Goal: Task Accomplishment & Management: Use online tool/utility

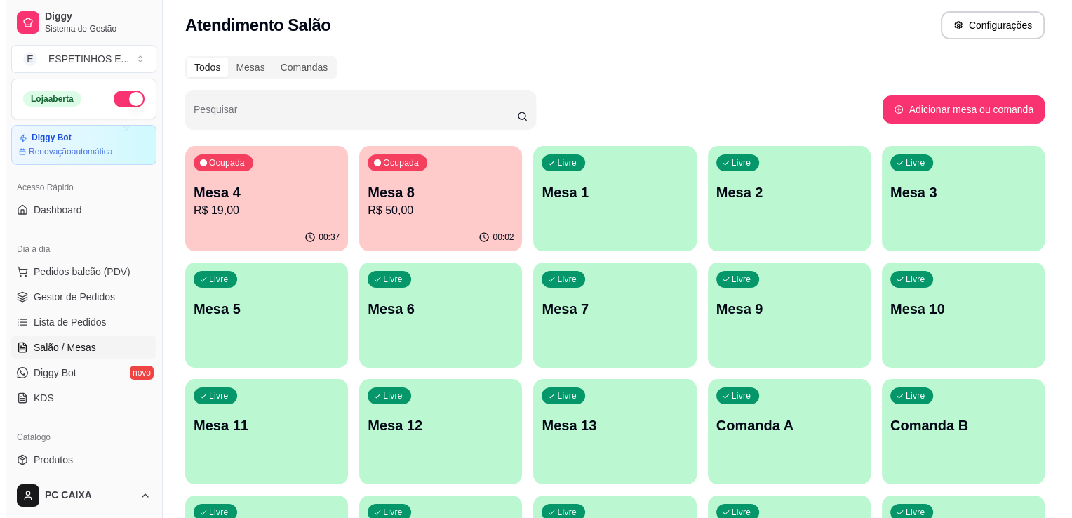
scroll to position [6, 0]
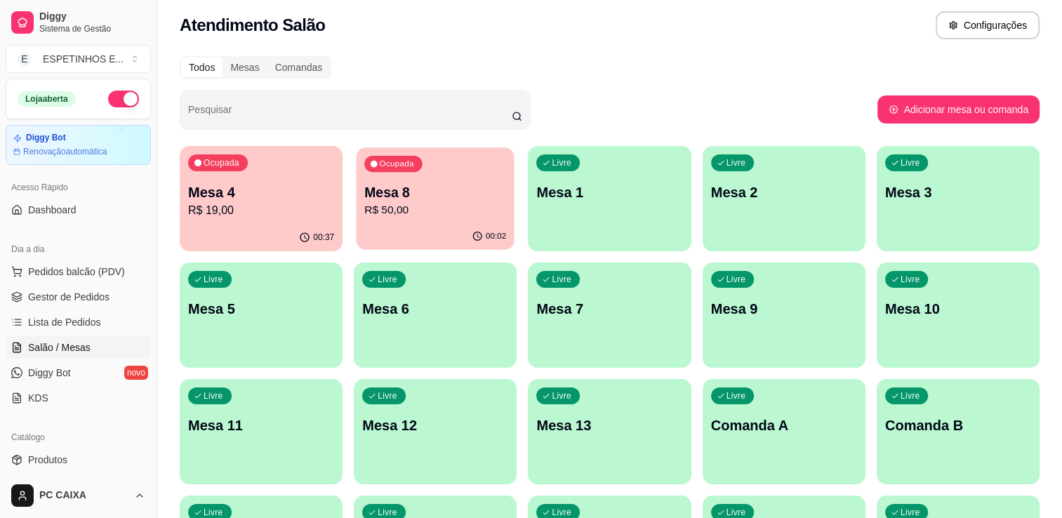
click at [465, 206] on p "R$ 50,00" at bounding box center [435, 210] width 142 height 16
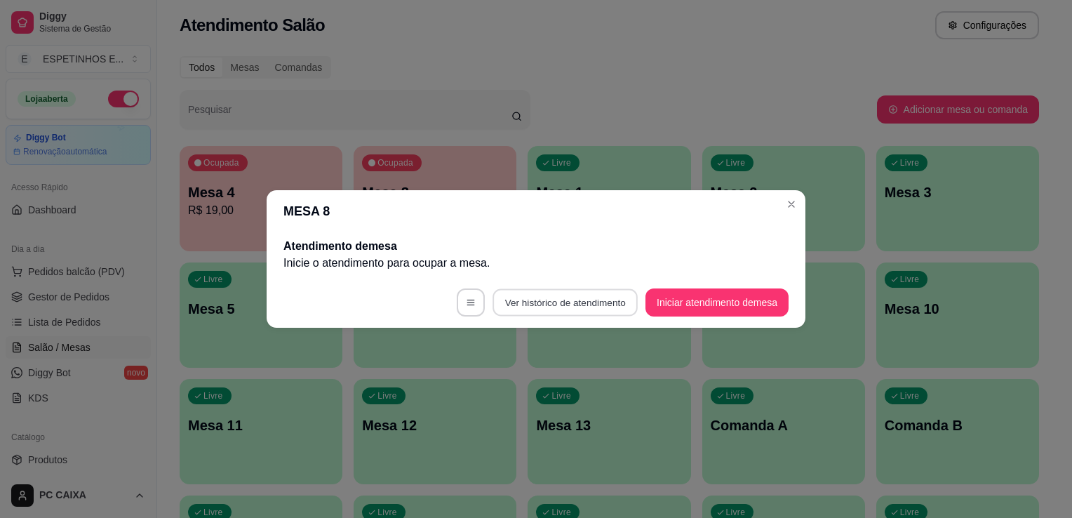
click at [573, 307] on button "Ver histórico de atendimento" at bounding box center [565, 302] width 145 height 27
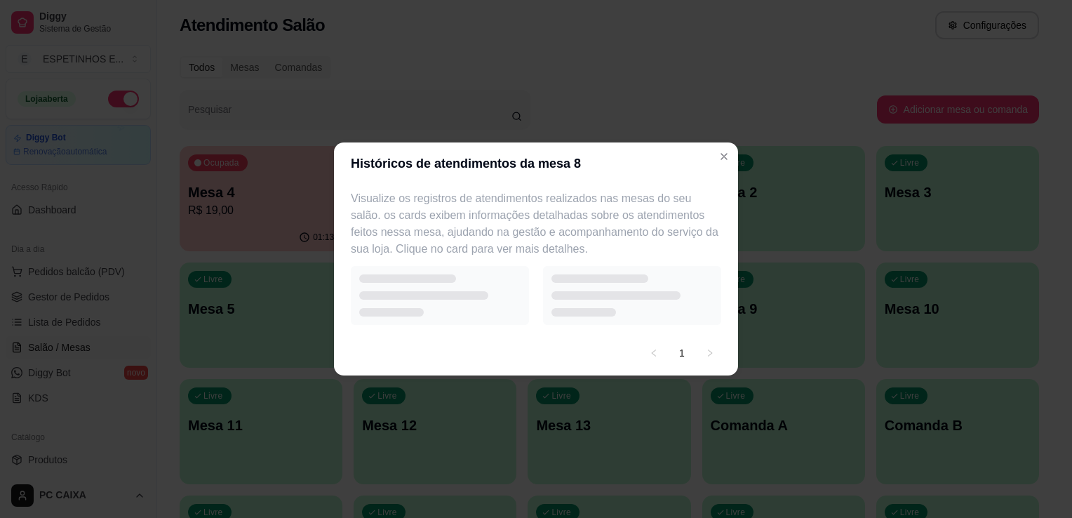
select select "7"
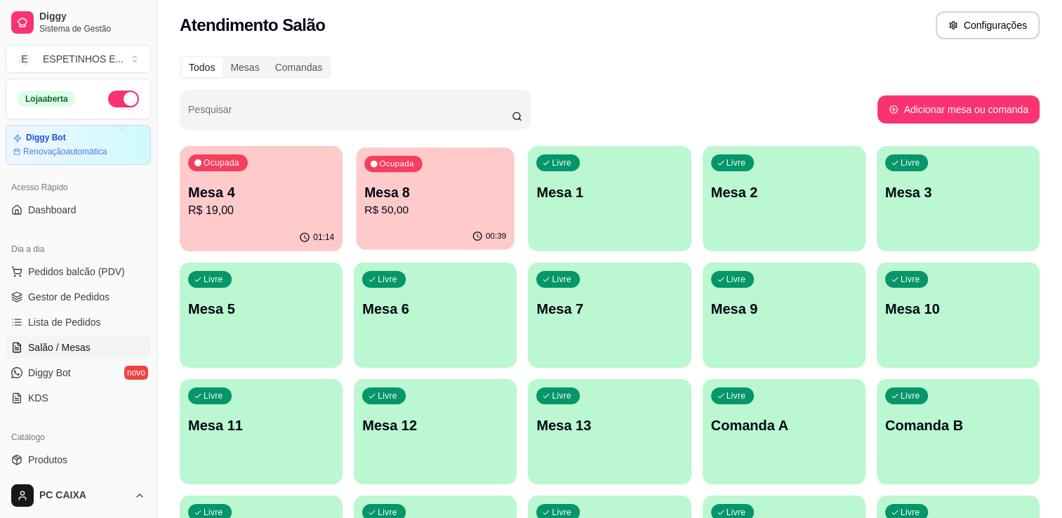
click at [394, 207] on p "R$ 50,00" at bounding box center [435, 210] width 142 height 16
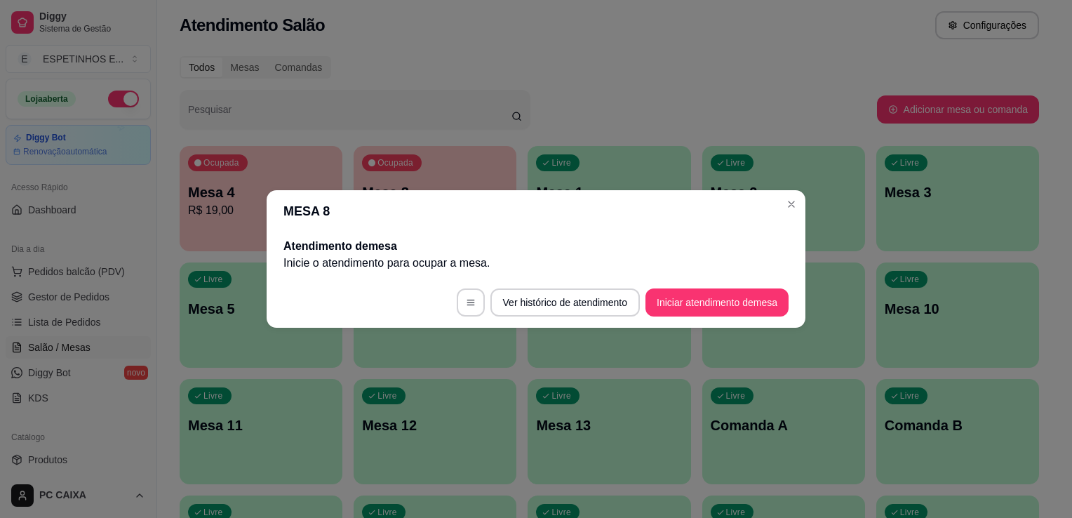
click at [394, 207] on header "MESA 8" at bounding box center [536, 211] width 539 height 42
click at [472, 305] on button "button" at bounding box center [470, 302] width 27 height 27
click at [732, 303] on button "Iniciar atendimento de mesa" at bounding box center [717, 302] width 139 height 27
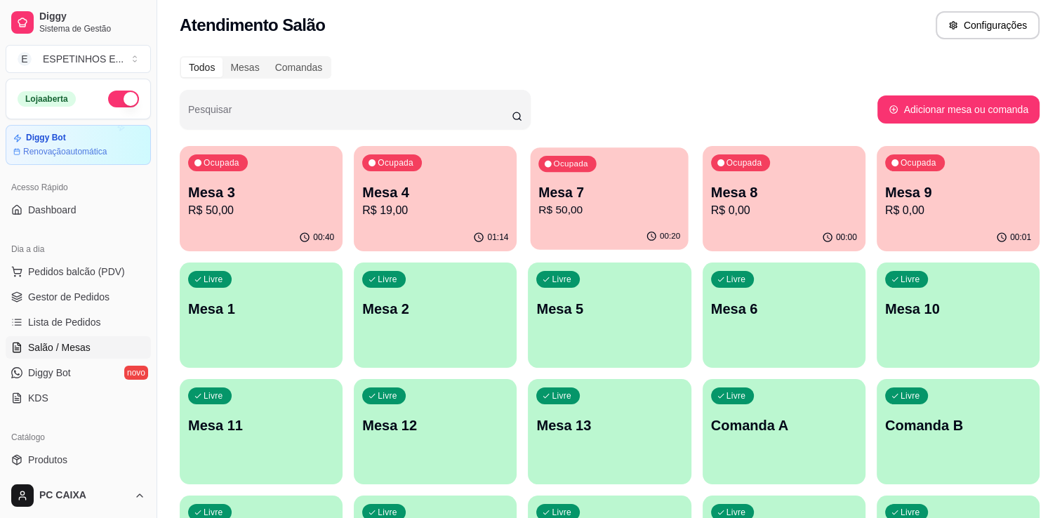
click at [589, 213] on p "R$ 50,00" at bounding box center [610, 210] width 142 height 16
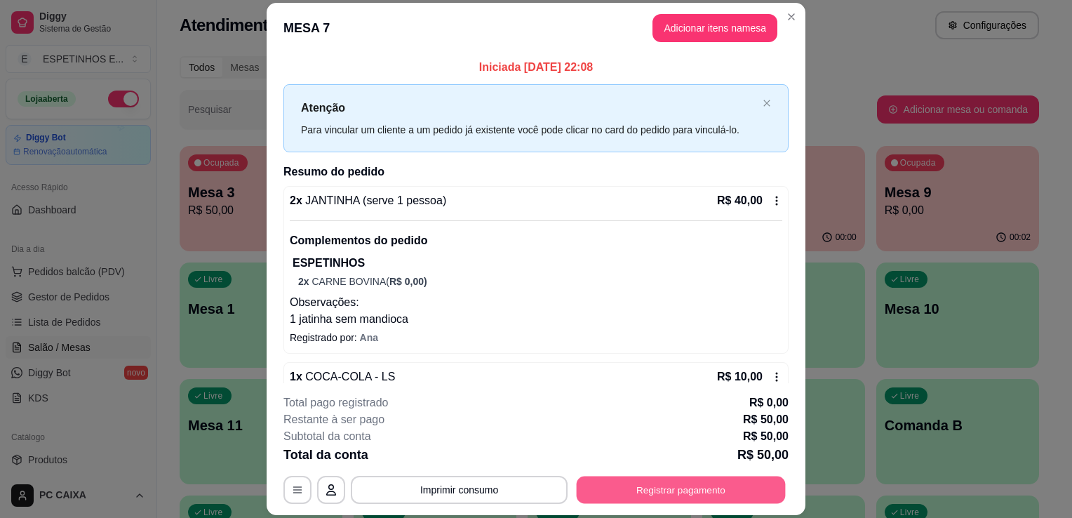
click at [652, 490] on button "Registrar pagamento" at bounding box center [681, 490] width 209 height 27
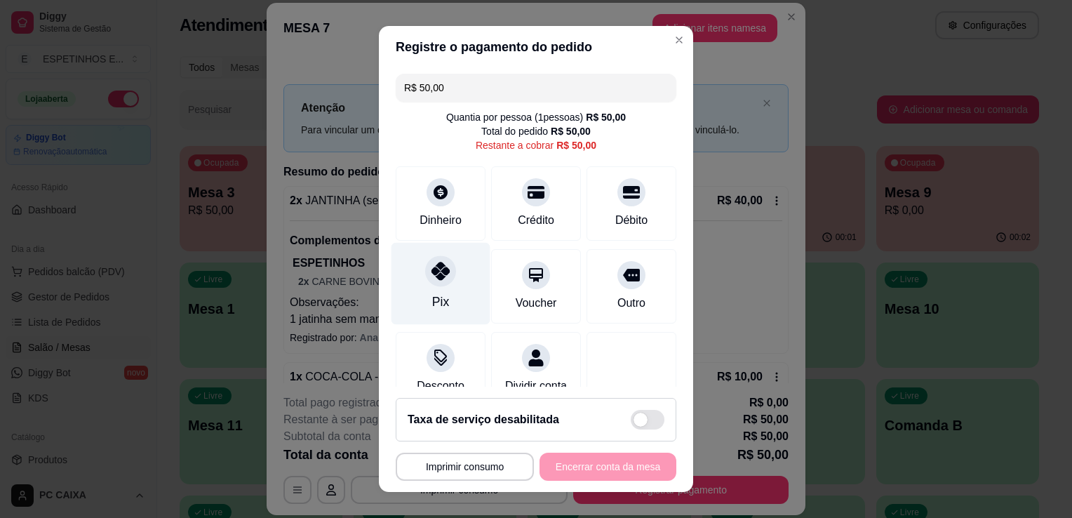
click at [435, 291] on div "Pix" at bounding box center [441, 284] width 99 height 82
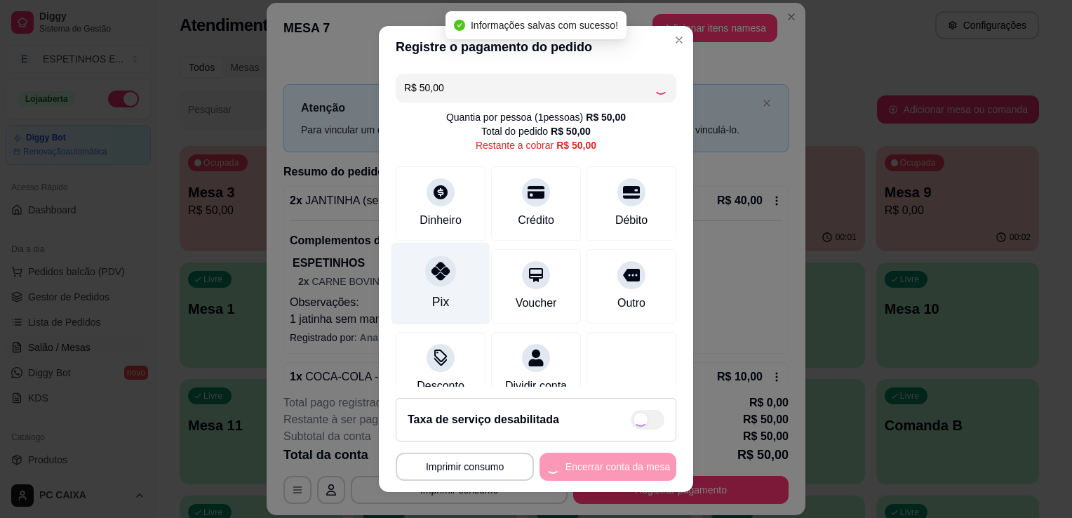
type input "R$ 0,00"
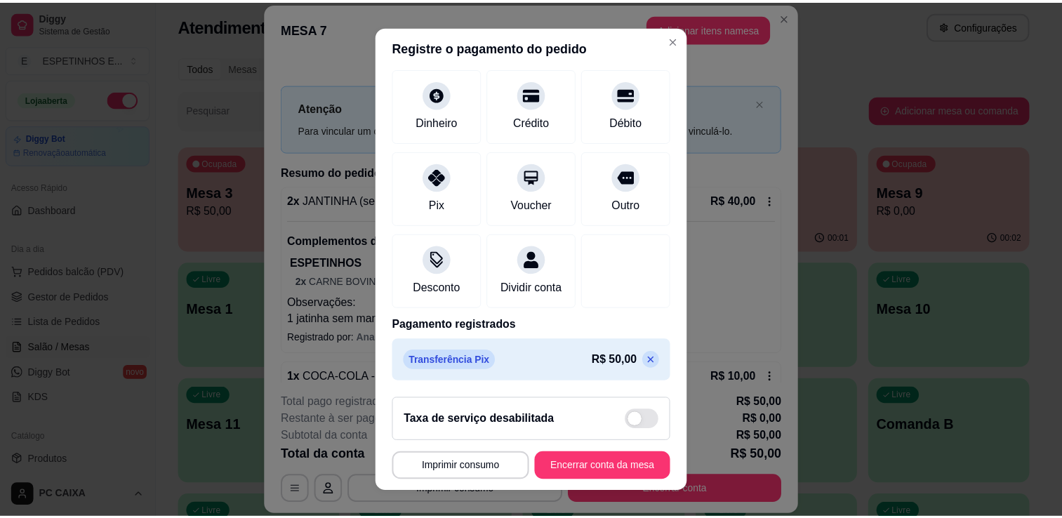
scroll to position [99, 0]
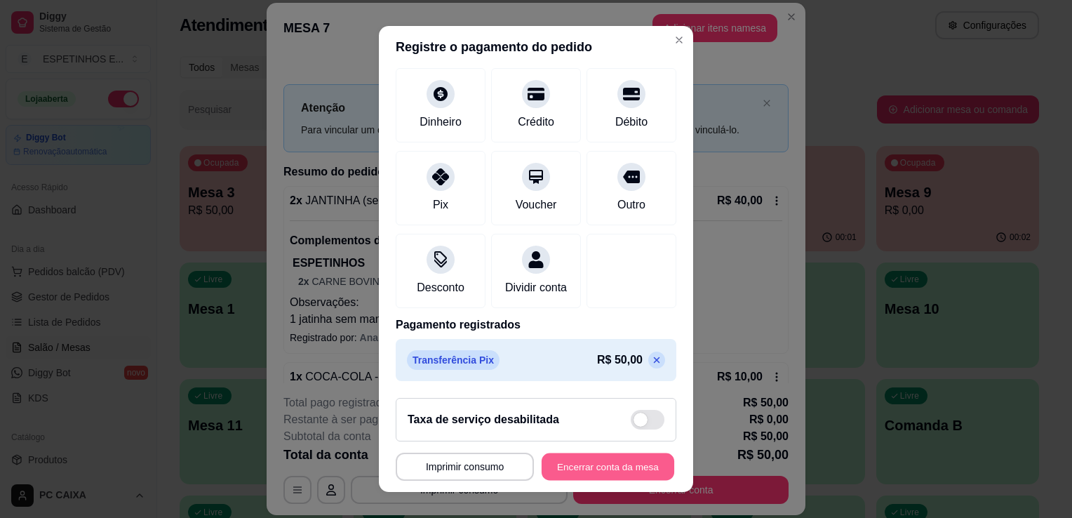
click at [609, 476] on button "Encerrar conta da mesa" at bounding box center [608, 466] width 133 height 27
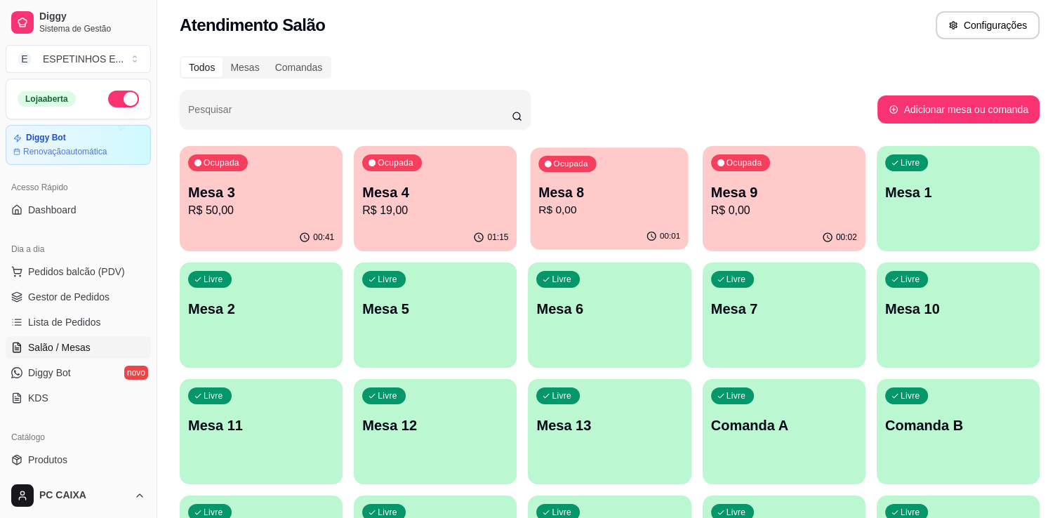
click at [594, 225] on div "00:01" at bounding box center [610, 236] width 158 height 27
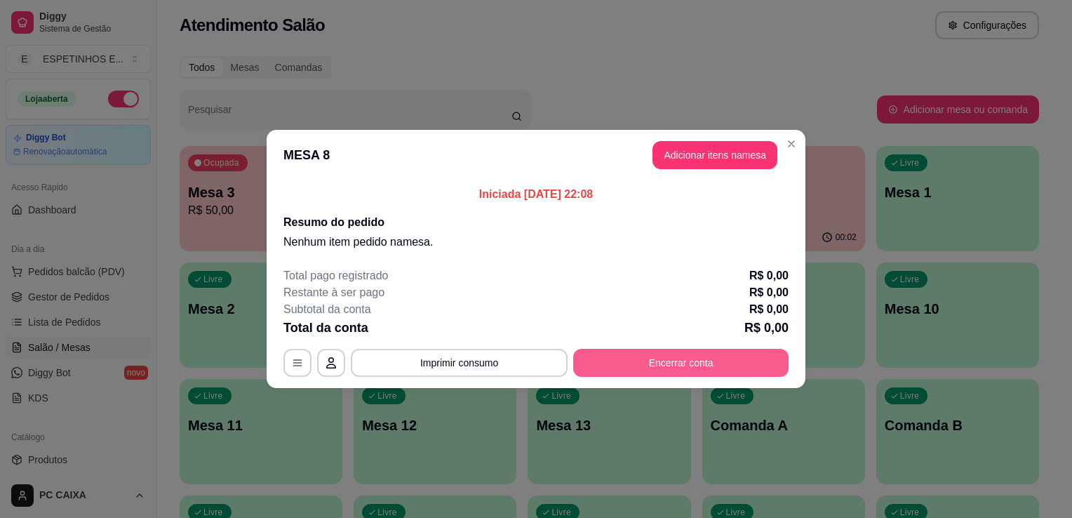
click at [638, 366] on button "Encerrar conta" at bounding box center [680, 363] width 215 height 28
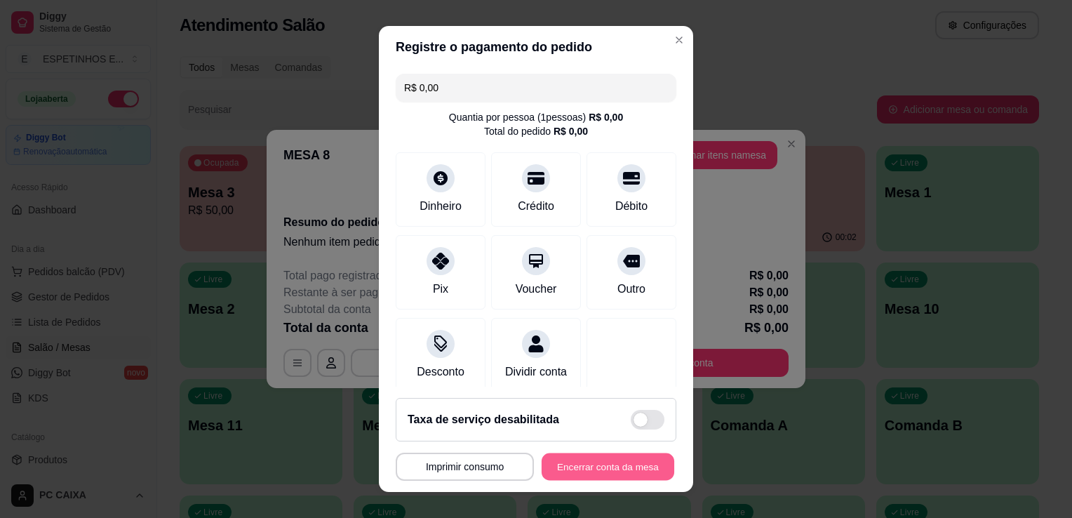
click at [590, 473] on button "Encerrar conta da mesa" at bounding box center [608, 466] width 133 height 27
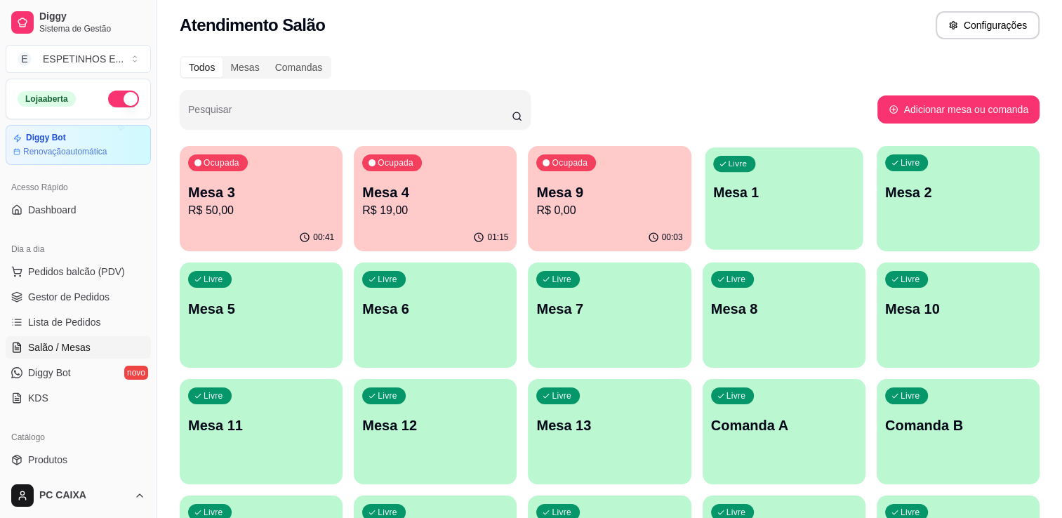
click at [707, 192] on div "Livre Mesa 1" at bounding box center [784, 190] width 158 height 86
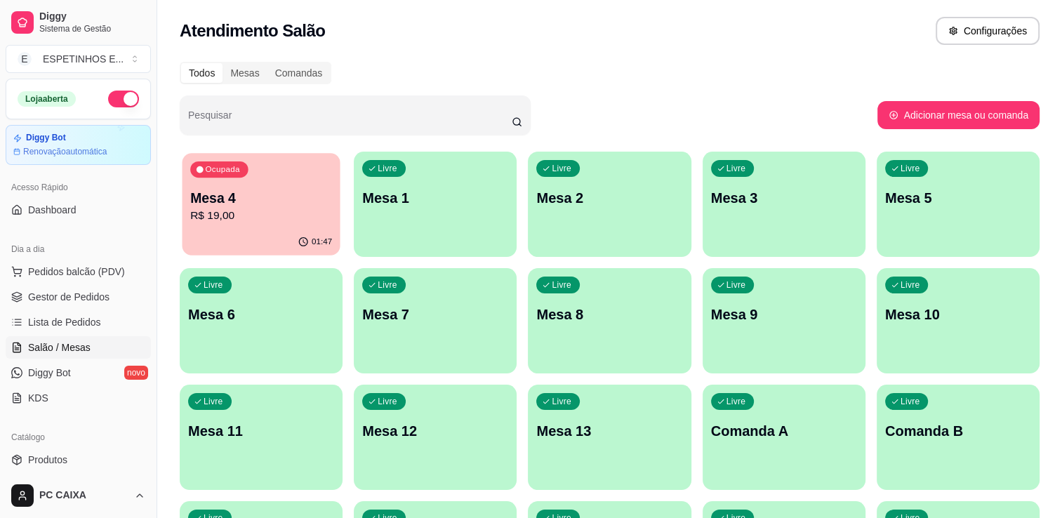
click at [262, 195] on p "Mesa 4" at bounding box center [261, 198] width 142 height 19
click at [298, 214] on p "R$ 19,00" at bounding box center [261, 216] width 142 height 16
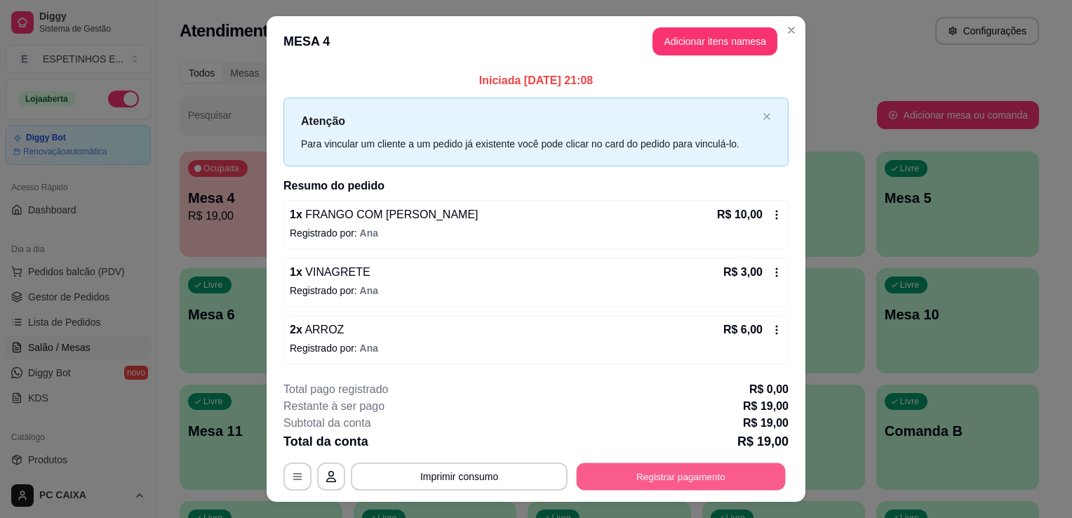
click at [647, 464] on button "Registrar pagamento" at bounding box center [681, 476] width 209 height 27
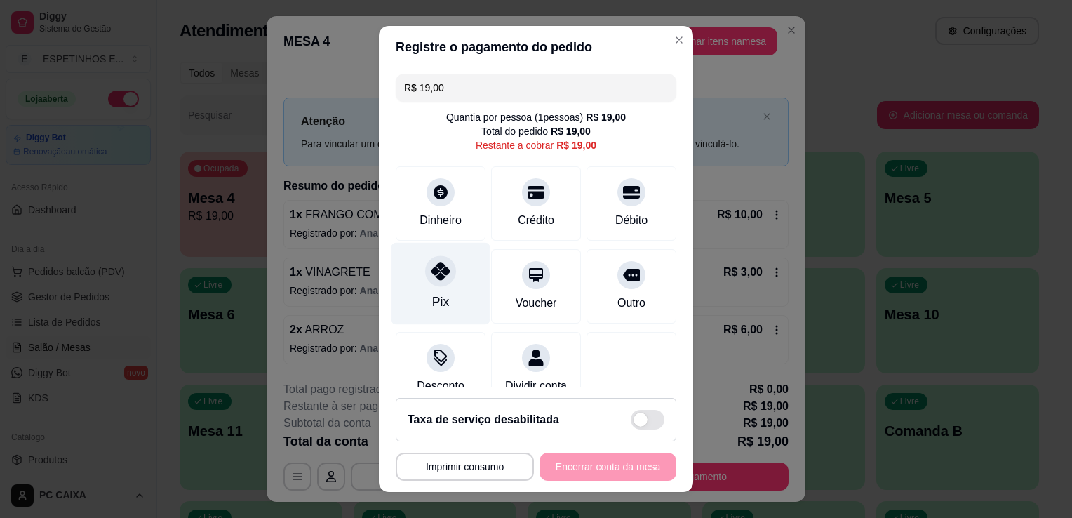
click at [427, 291] on div "Pix" at bounding box center [441, 284] width 99 height 82
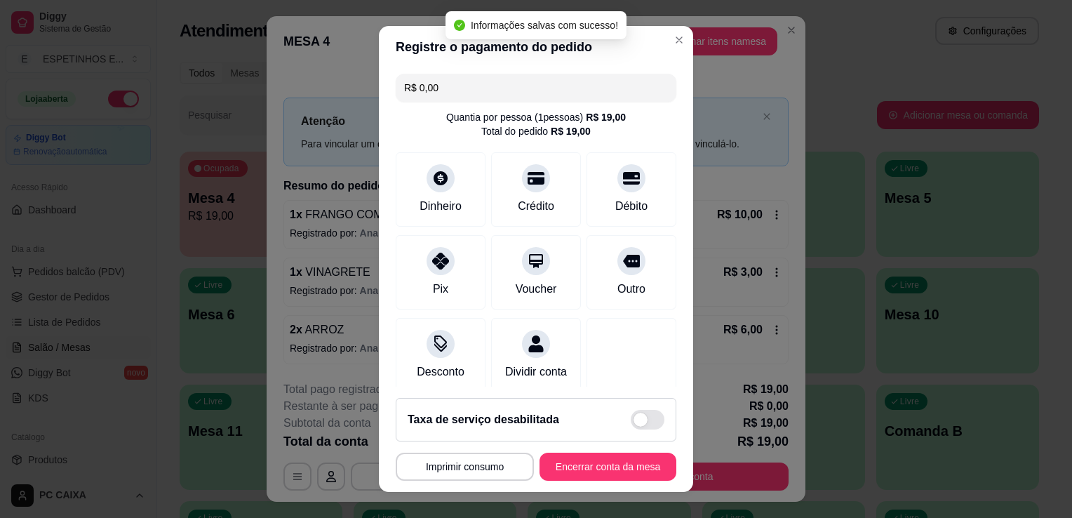
type input "R$ 0,00"
click at [582, 465] on button "Encerrar conta da mesa" at bounding box center [608, 466] width 133 height 27
